Goal: Information Seeking & Learning: Learn about a topic

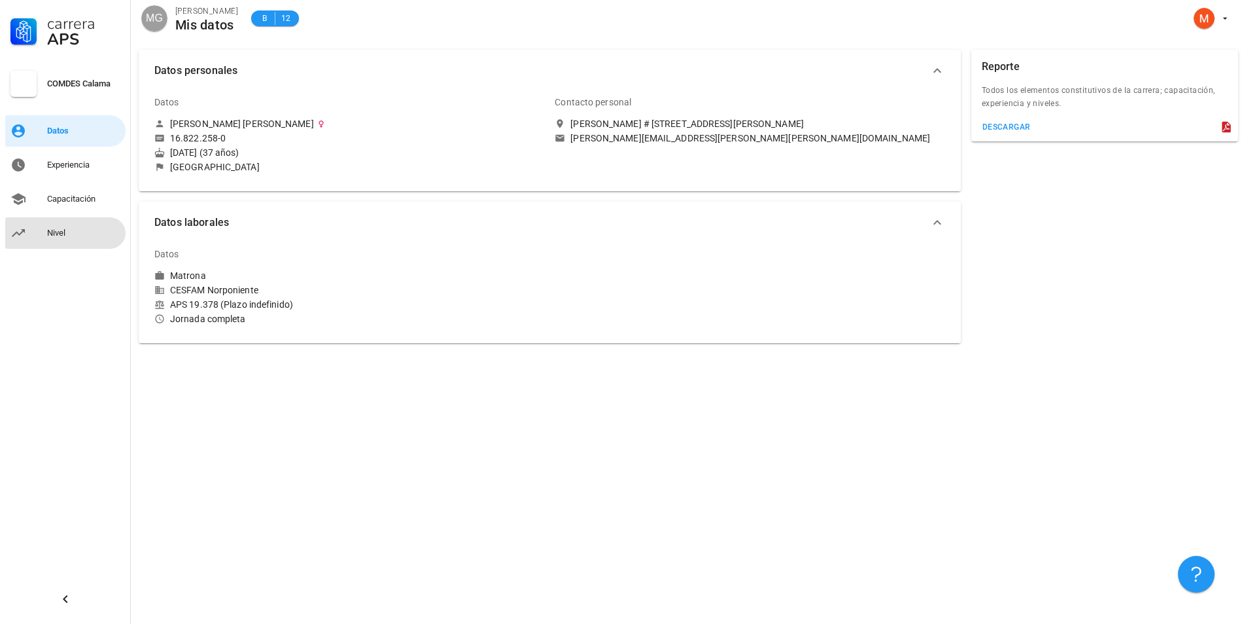
click at [90, 232] on div "Nivel" at bounding box center [83, 233] width 73 height 10
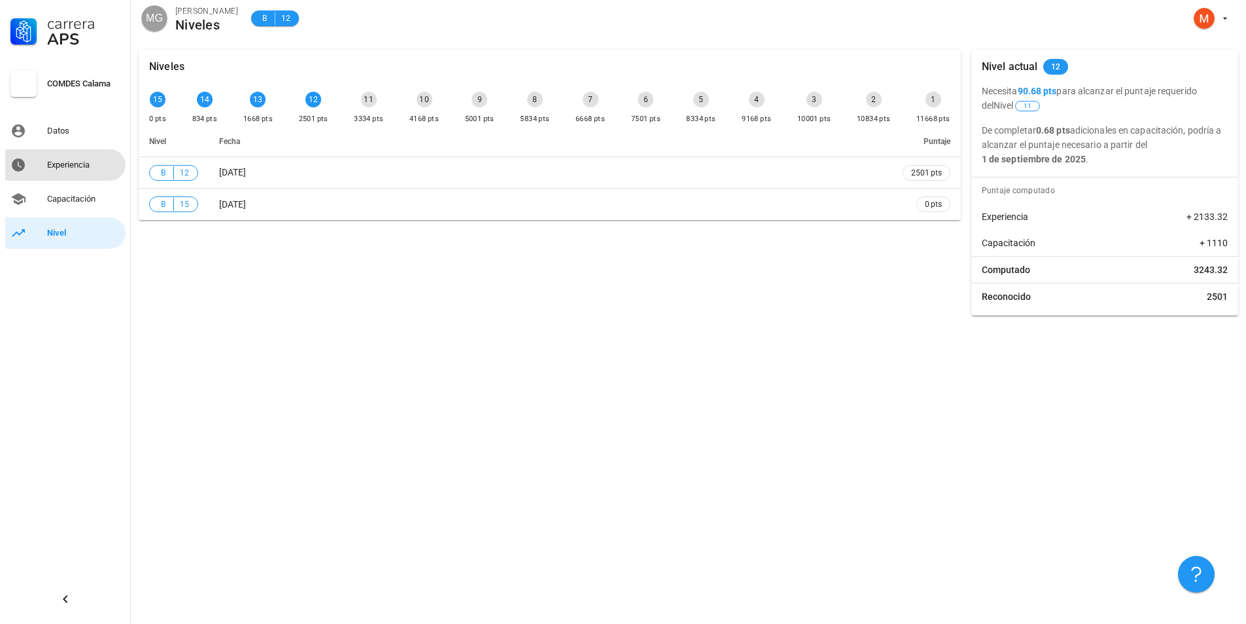
click at [60, 161] on div "Experiencia" at bounding box center [83, 165] width 73 height 10
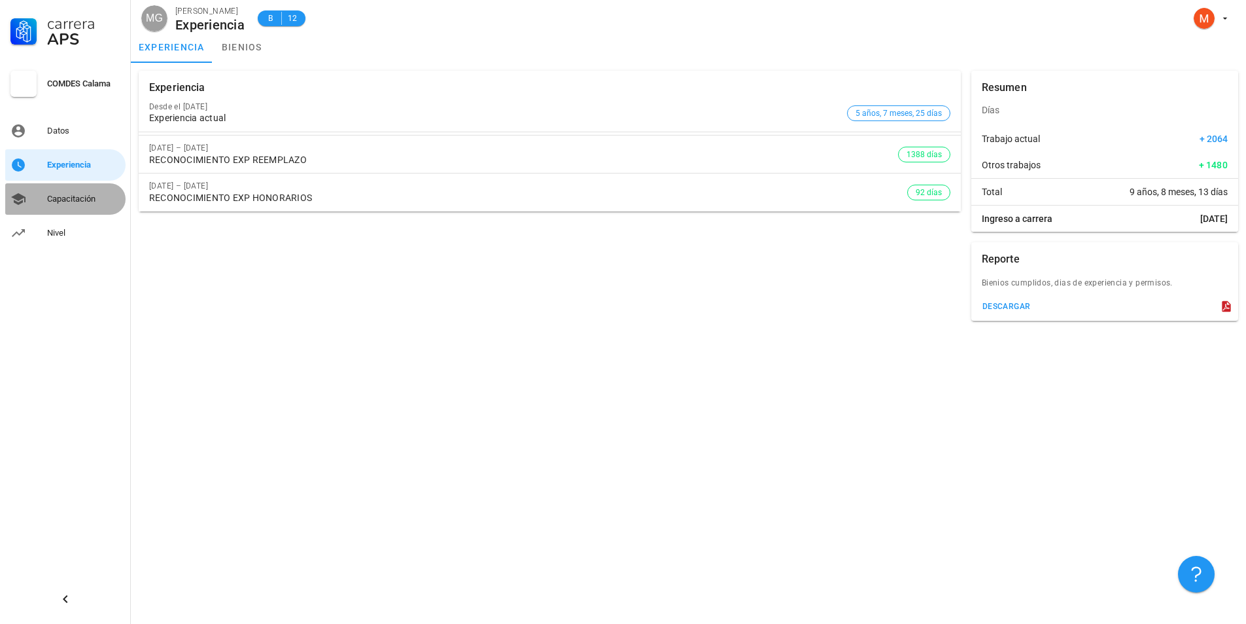
click at [72, 198] on div "Capacitación" at bounding box center [83, 199] width 73 height 10
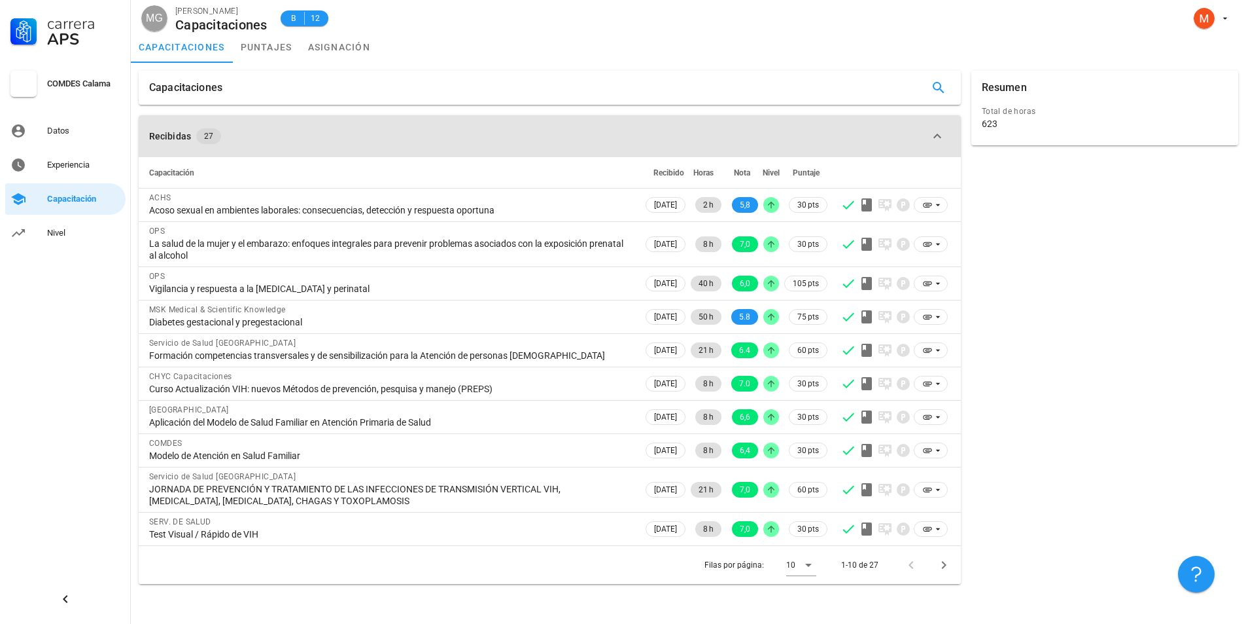
click at [217, 136] on span "27" at bounding box center [208, 136] width 25 height 16
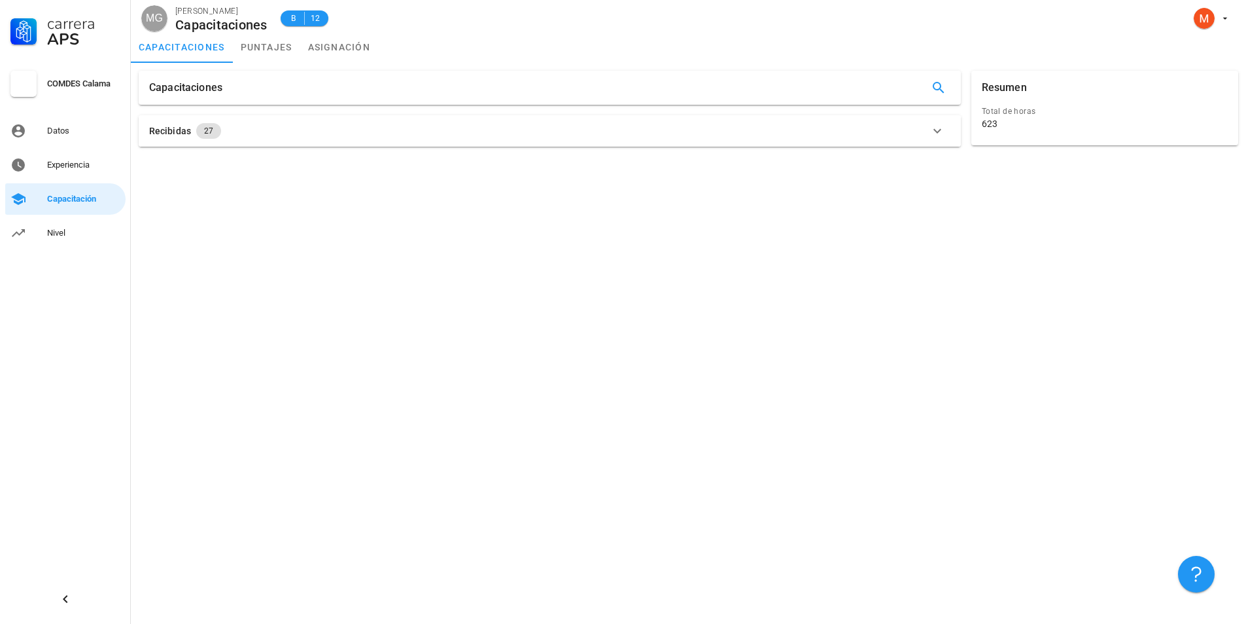
click at [197, 124] on div "Recibidas 27" at bounding box center [542, 131] width 786 height 16
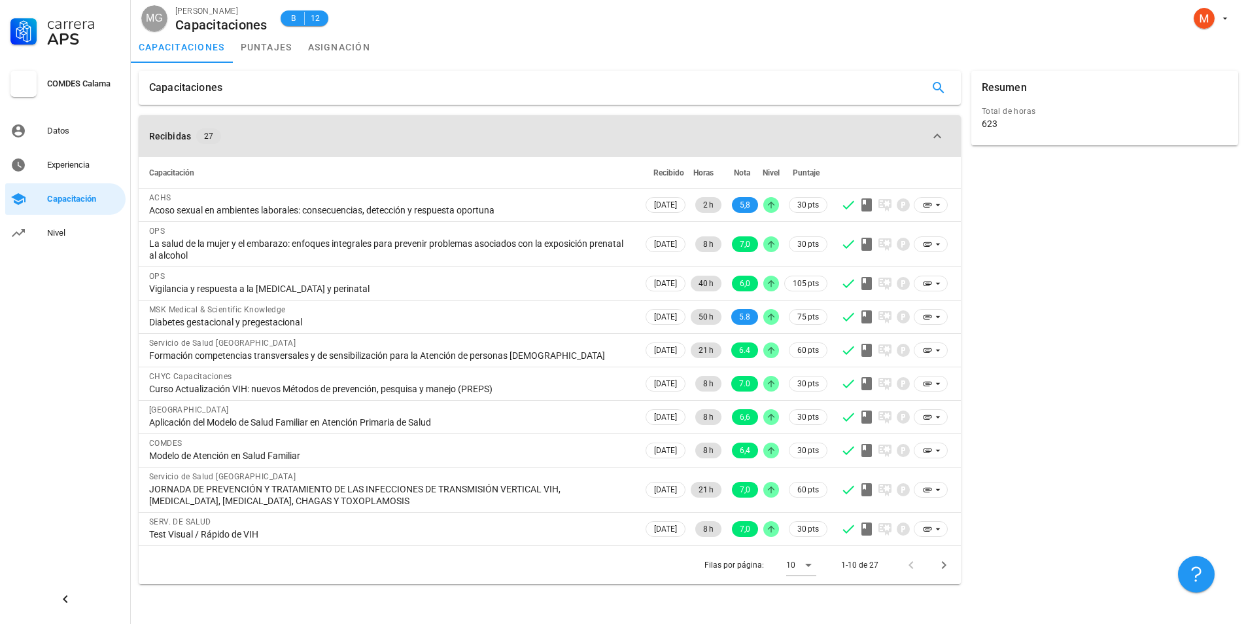
click at [939, 137] on icon "button" at bounding box center [938, 136] width 16 height 16
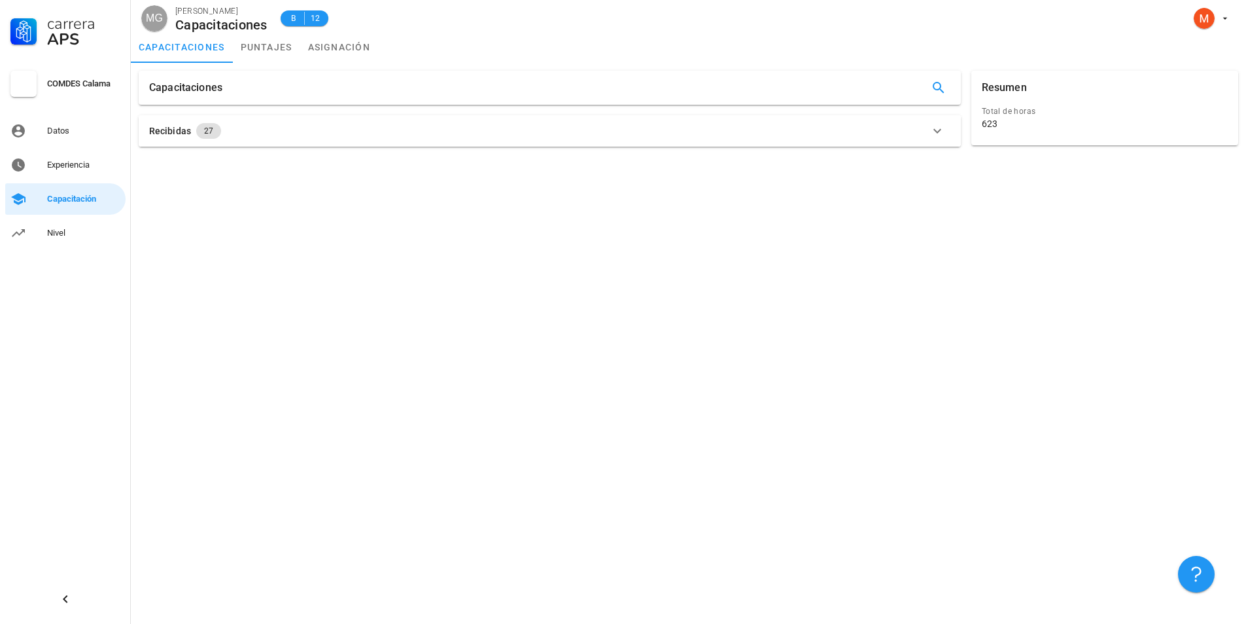
click at [935, 133] on icon "button" at bounding box center [938, 131] width 16 height 16
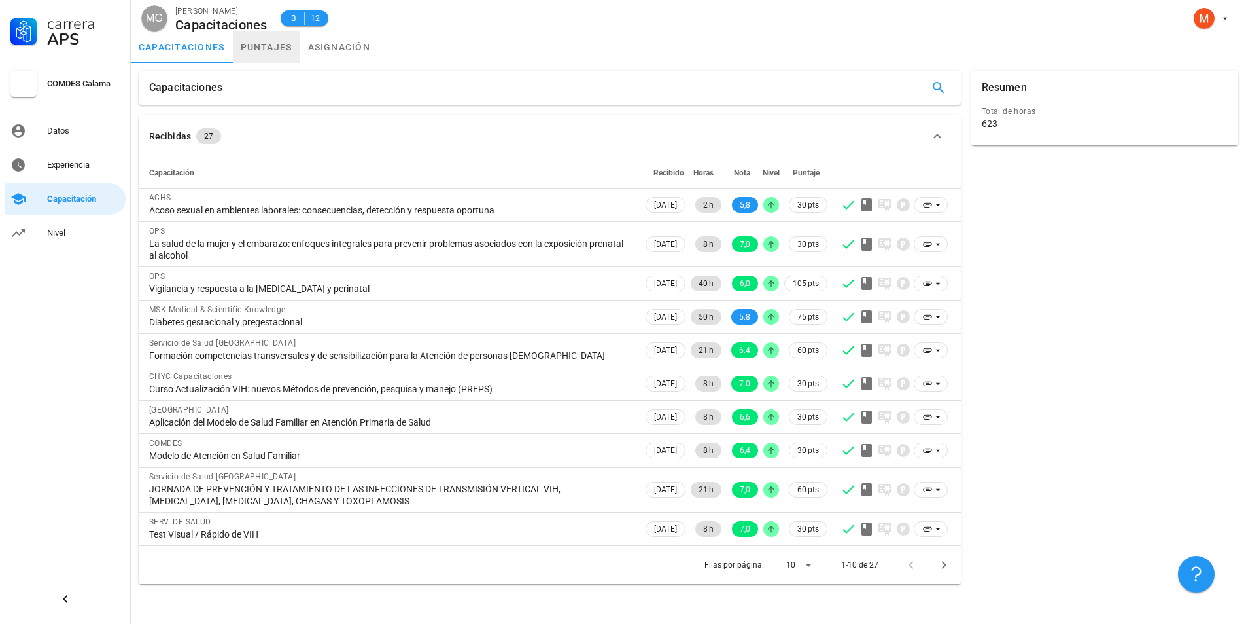
click at [268, 44] on link "puntajes" at bounding box center [266, 46] width 67 height 31
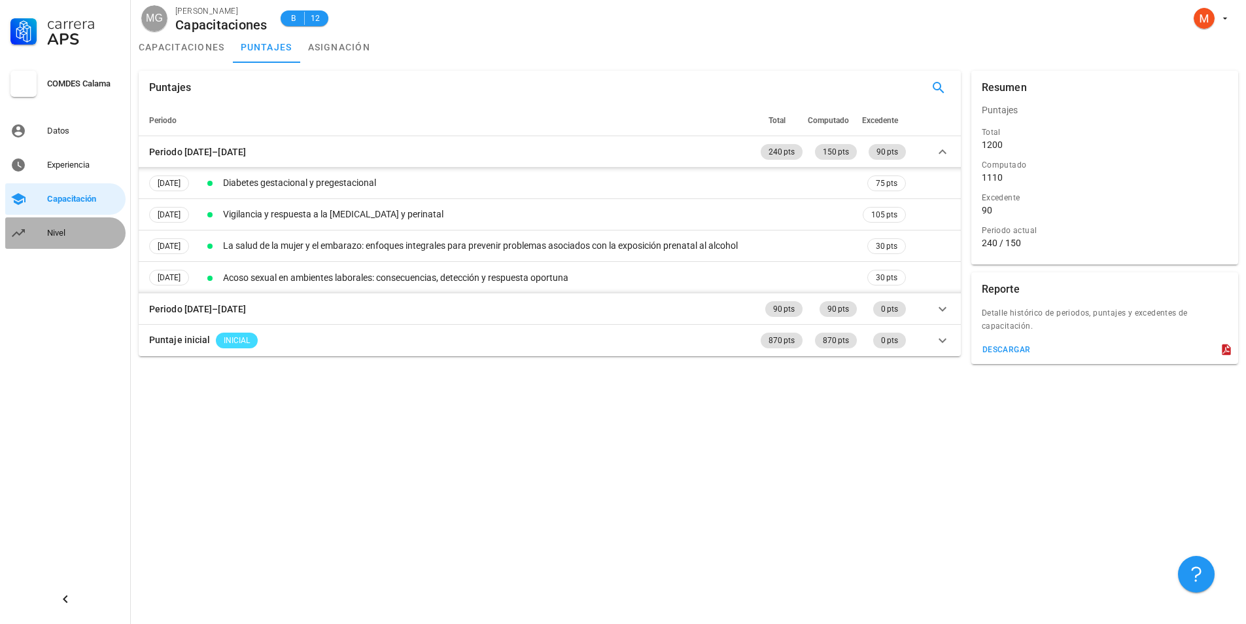
click at [71, 230] on div "Nivel" at bounding box center [83, 233] width 73 height 10
